Goal: Task Accomplishment & Management: Complete application form

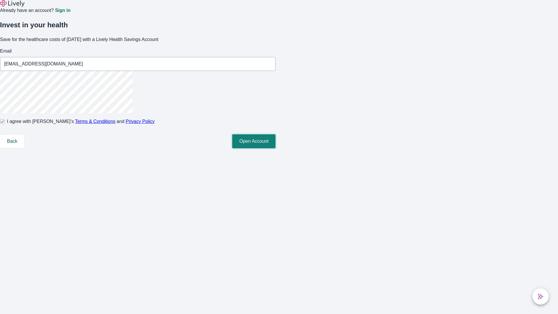
click at [276, 148] on button "Open Account" at bounding box center [253, 141] width 43 height 14
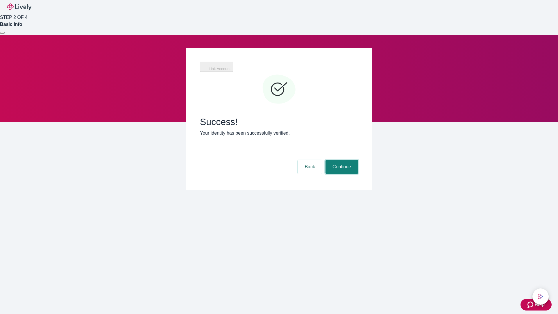
click at [341, 160] on button "Continue" at bounding box center [342, 167] width 33 height 14
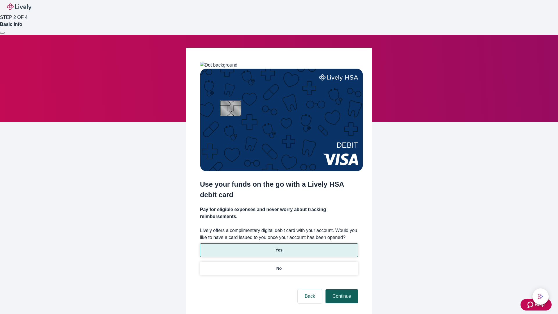
click at [279, 265] on p "No" at bounding box center [279, 268] width 6 height 6
click at [341, 289] on button "Continue" at bounding box center [342, 296] width 33 height 14
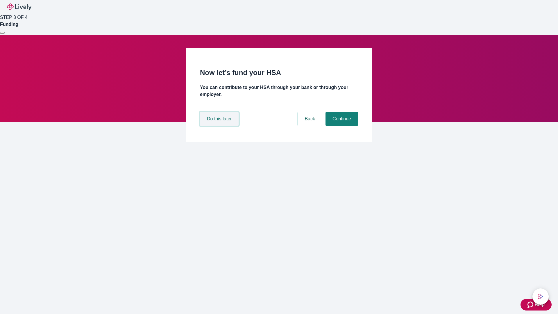
click at [220, 126] on button "Do this later" at bounding box center [219, 119] width 39 height 14
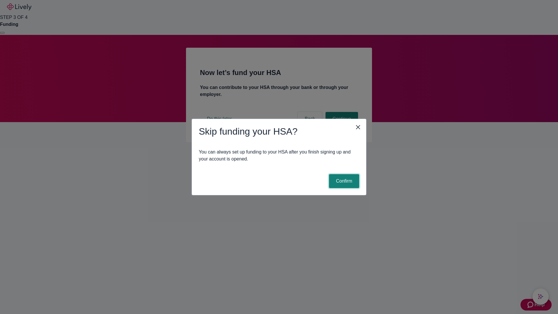
click at [343, 181] on button "Confirm" at bounding box center [344, 181] width 30 height 14
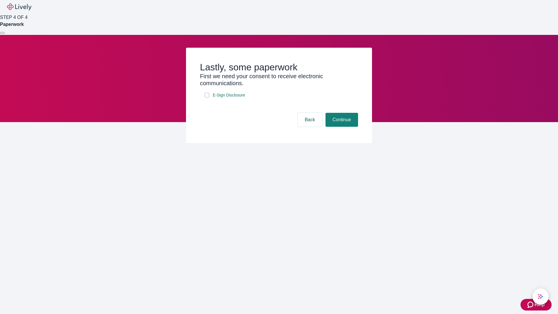
click at [207, 97] on input "E-Sign Disclosure" at bounding box center [207, 95] width 5 height 5
checkbox input "true"
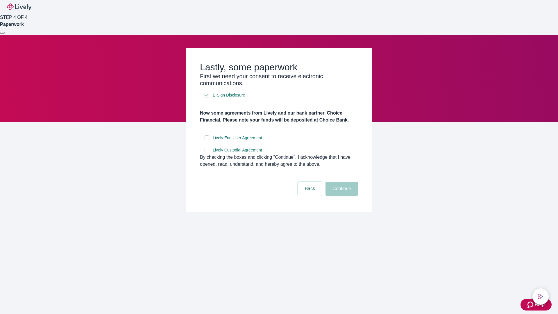
click at [207, 140] on input "Lively End User Agreement" at bounding box center [207, 137] width 5 height 5
checkbox input "true"
click at [207, 152] on input "Lively Custodial Agreement" at bounding box center [207, 150] width 5 height 5
checkbox input "true"
click at [341, 196] on button "Continue" at bounding box center [342, 189] width 33 height 14
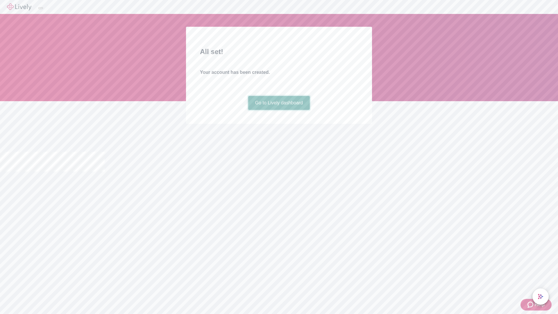
click at [279, 110] on link "Go to Lively dashboard" at bounding box center [279, 103] width 62 height 14
